Goal: Book appointment/travel/reservation

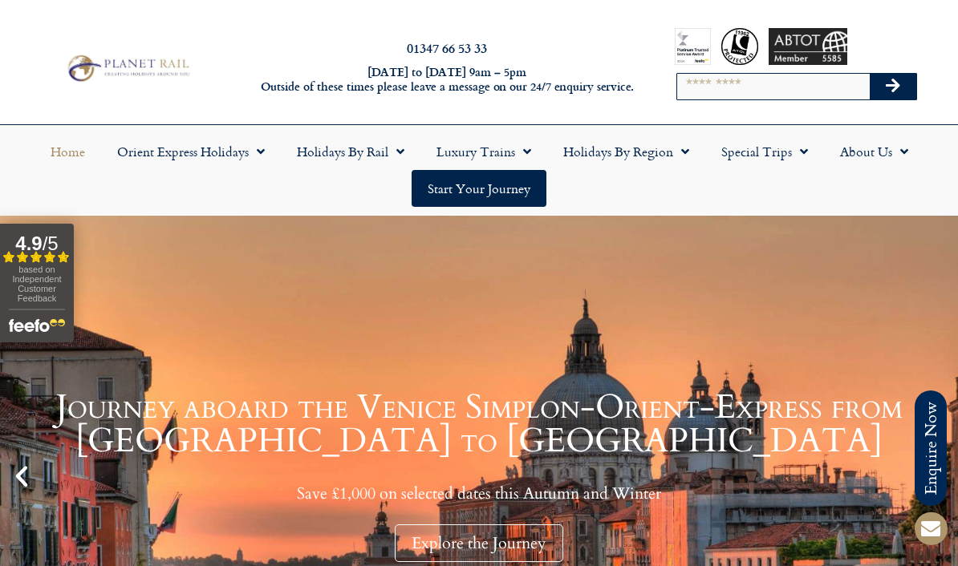
click at [389, 152] on span "Menu" at bounding box center [396, 151] width 16 height 29
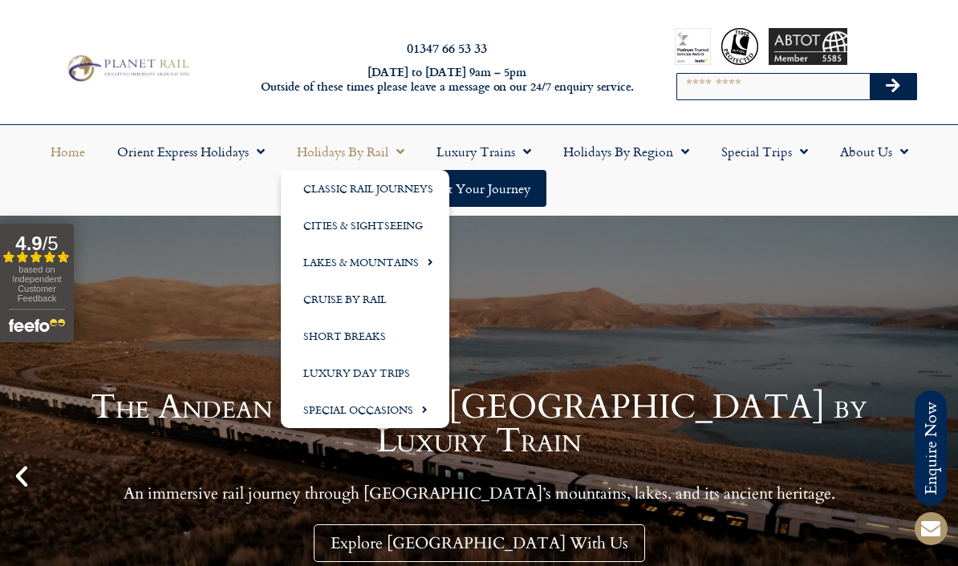
click at [417, 188] on link "Classic Rail Journeys" at bounding box center [365, 188] width 168 height 37
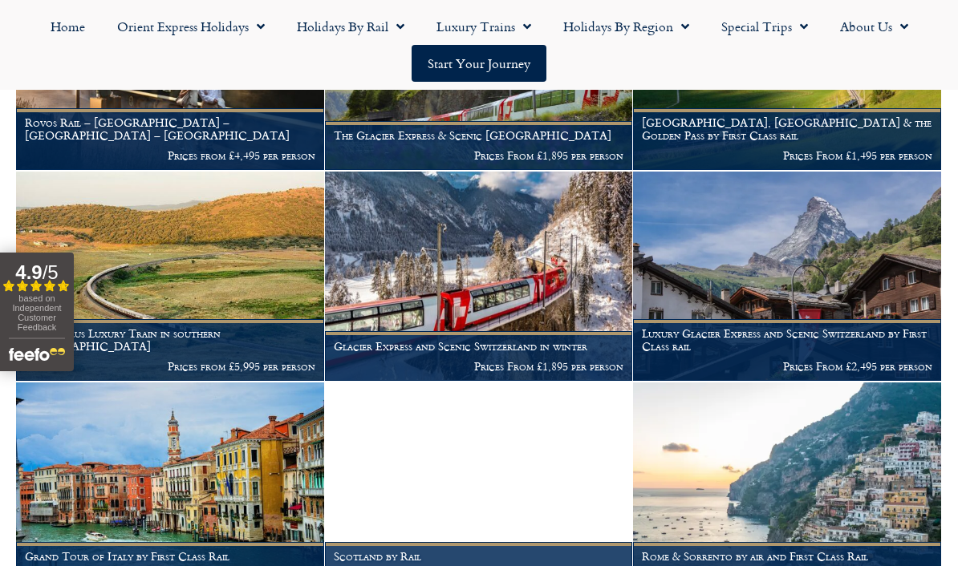
scroll to position [657, 0]
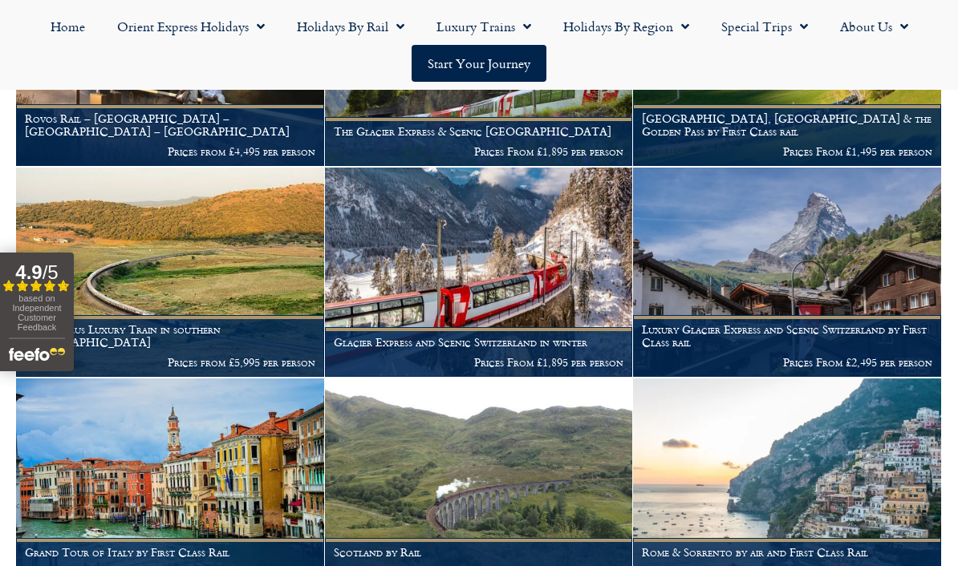
click at [203, 546] on h1 "Grand Tour of Italy by First Class Rail" at bounding box center [170, 552] width 290 height 13
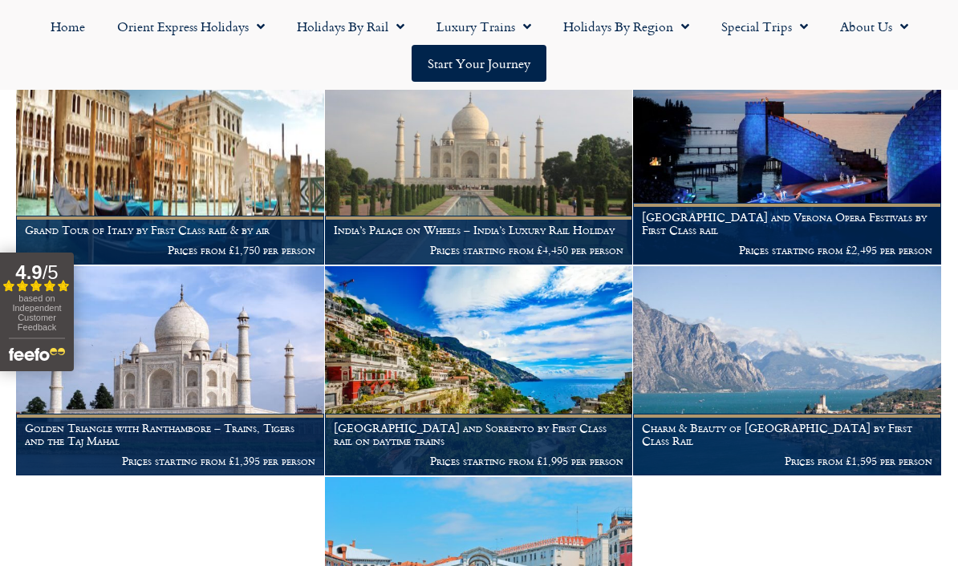
scroll to position [1191, 0]
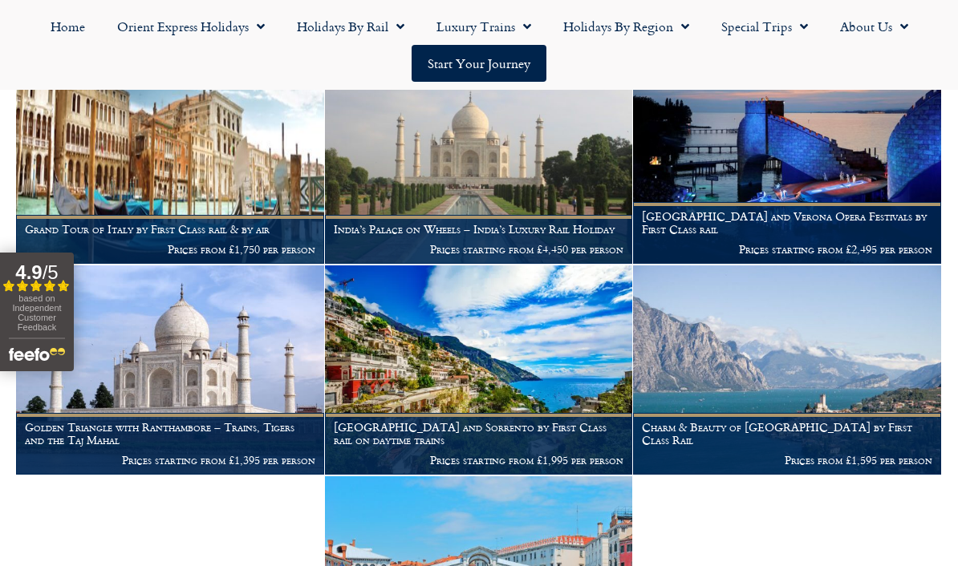
click at [229, 190] on img at bounding box center [170, 159] width 308 height 209
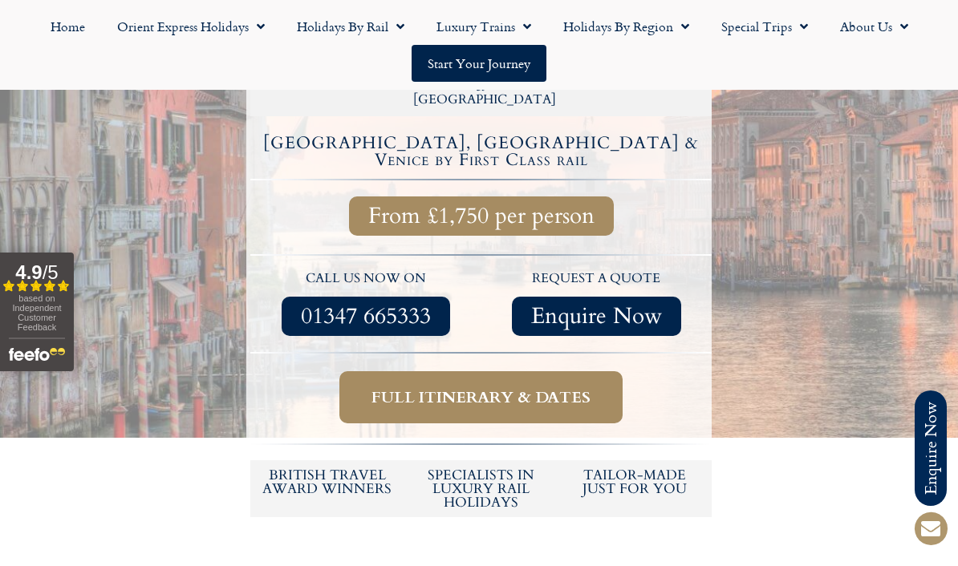
scroll to position [489, 0]
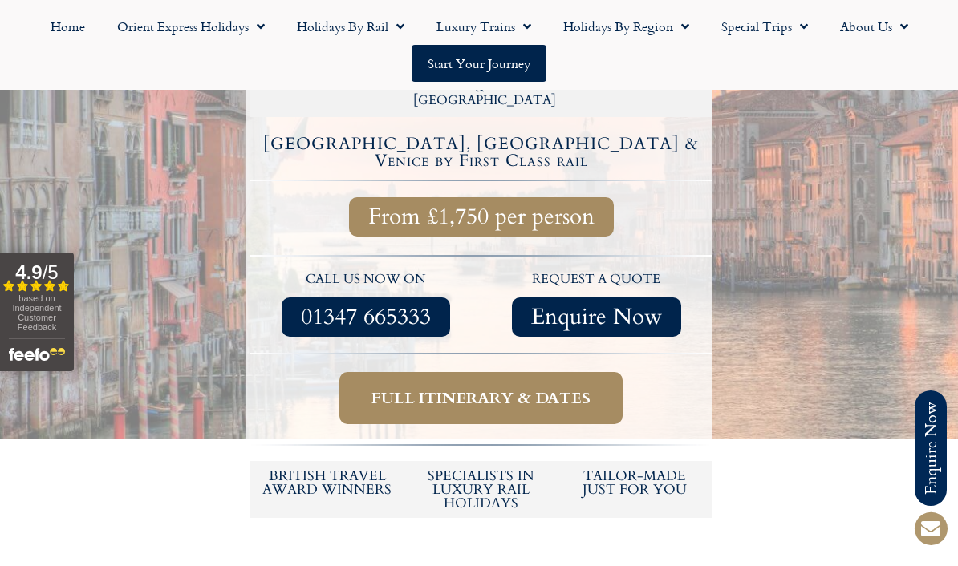
click at [513, 388] on span "Full itinerary & dates" at bounding box center [480, 398] width 219 height 20
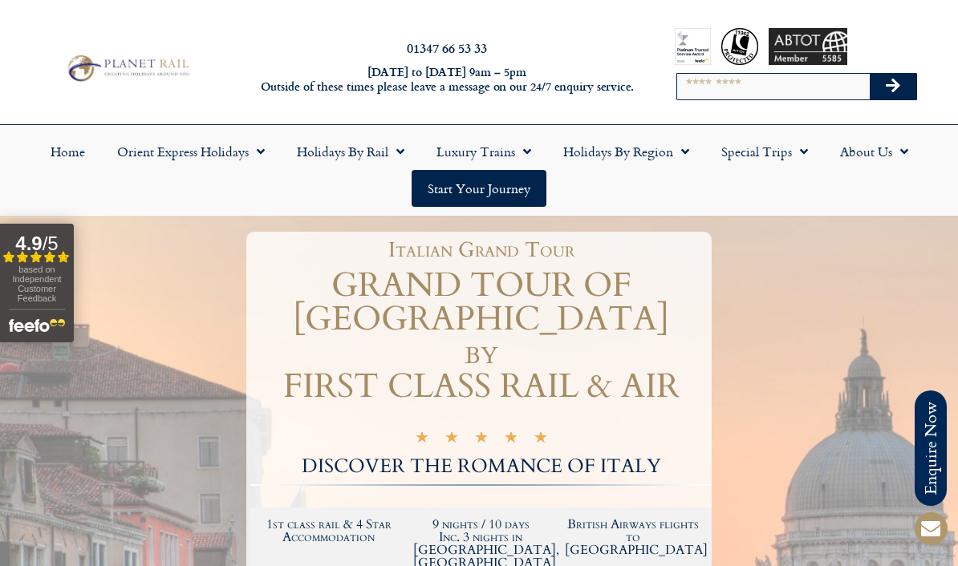
click at [503, 190] on link "Start your Journey" at bounding box center [479, 188] width 135 height 37
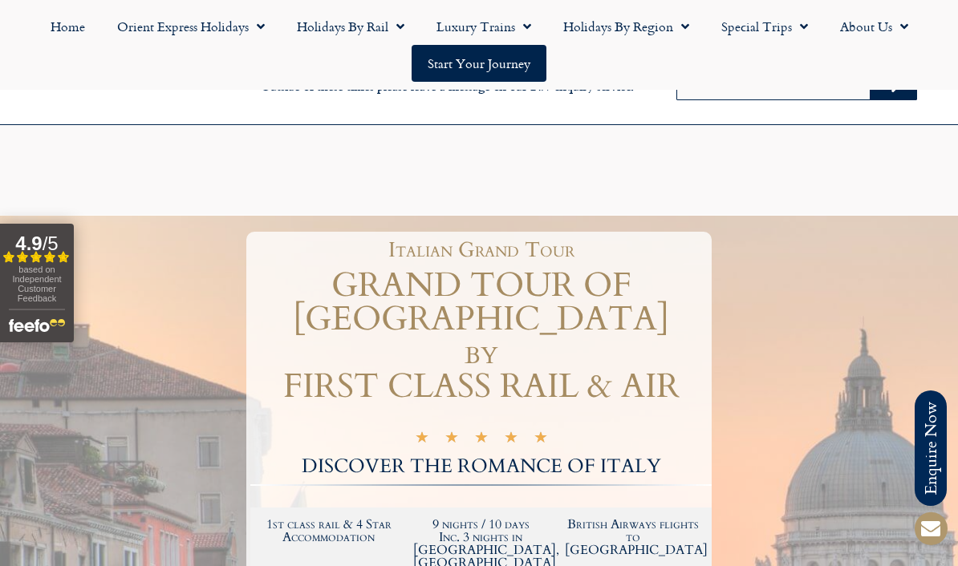
scroll to position [545, 0]
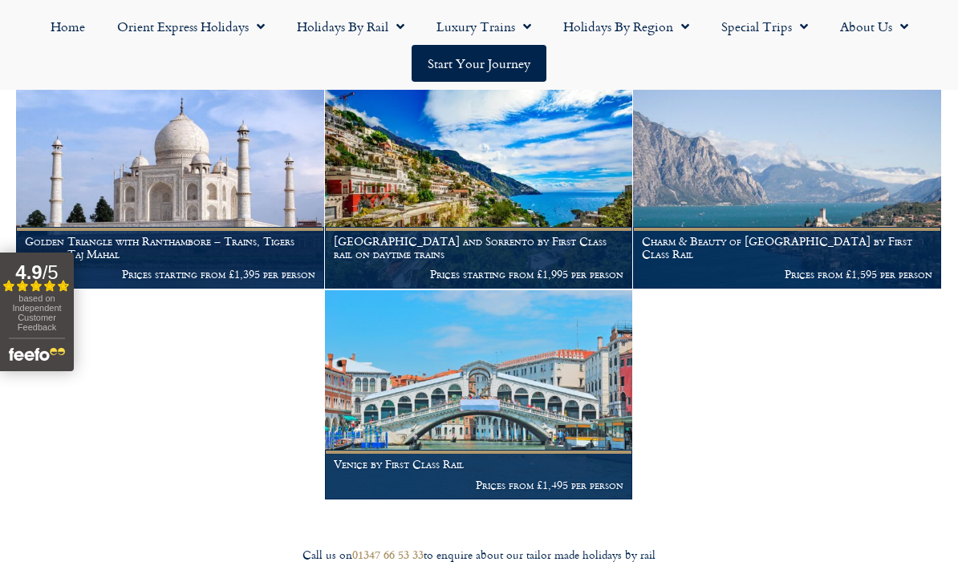
scroll to position [1378, 0]
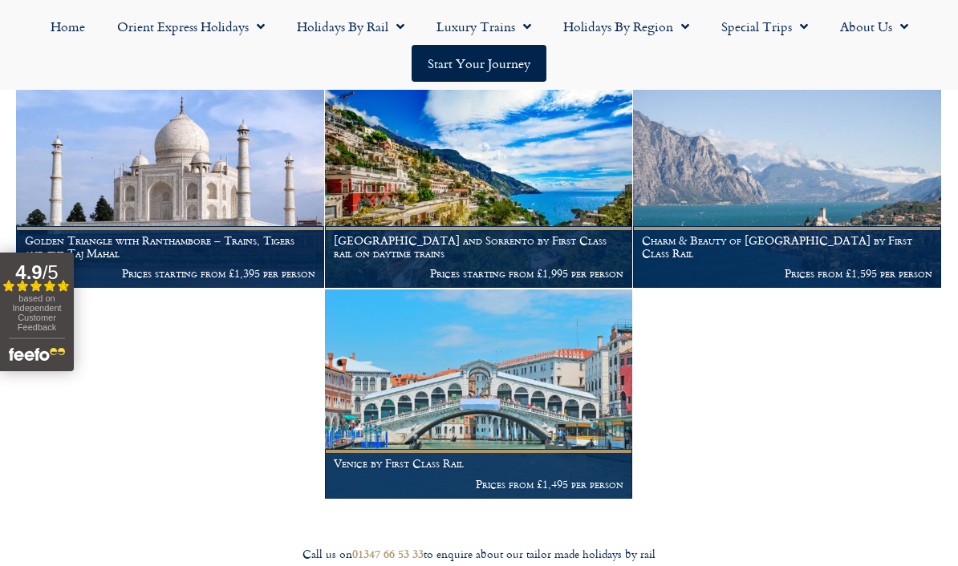
click at [504, 399] on img at bounding box center [479, 394] width 308 height 209
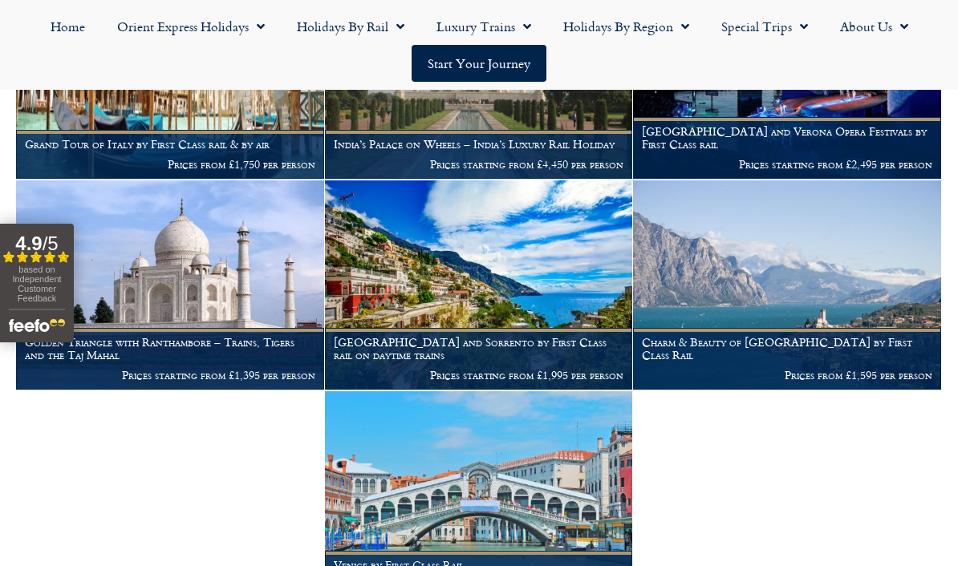
scroll to position [1275, 0]
